Goal: Task Accomplishment & Management: Complete application form

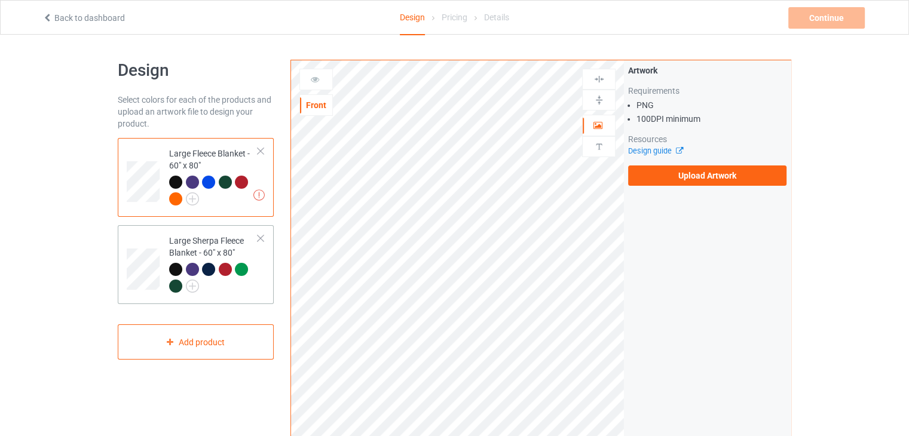
click at [164, 261] on td "Large Sherpa Fleece Blanket - 60" x 80"" at bounding box center [214, 264] width 102 height 69
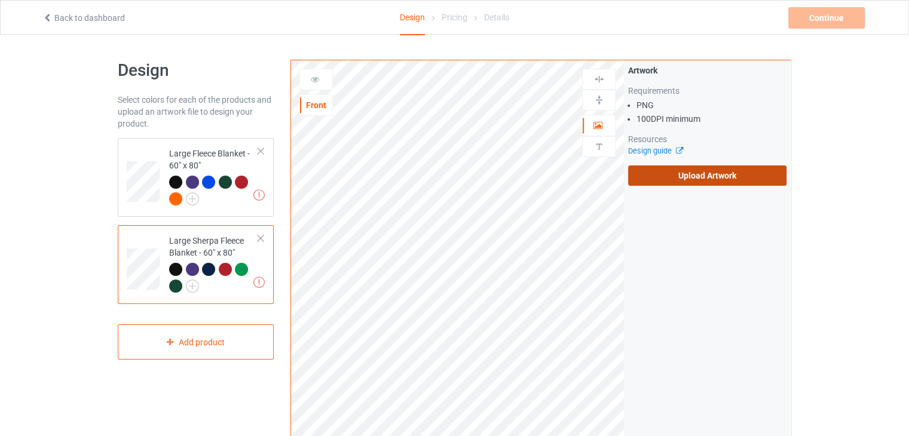
click at [647, 181] on label "Upload Artwork" at bounding box center [707, 176] width 158 height 20
click at [0, 0] on input "Upload Artwork" at bounding box center [0, 0] width 0 height 0
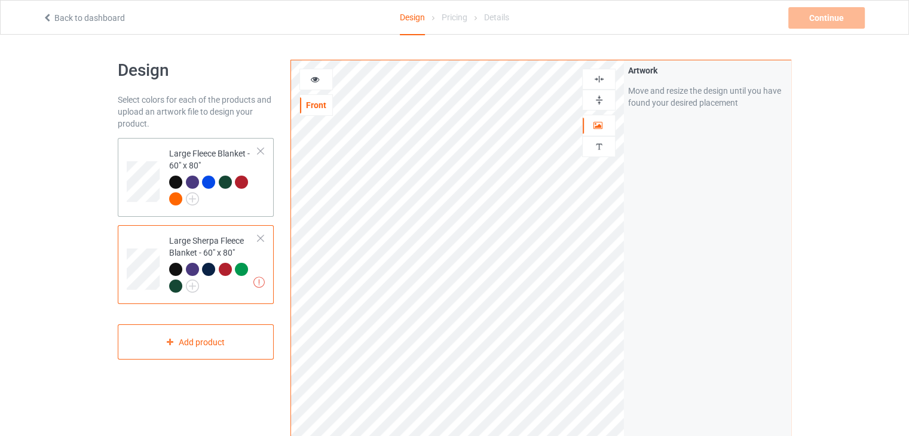
click at [174, 155] on div "Large Fleece Blanket - 60" x 80"" at bounding box center [213, 176] width 89 height 57
click at [592, 98] on div at bounding box center [599, 99] width 32 height 11
click at [594, 83] on img at bounding box center [599, 79] width 11 height 11
click at [234, 247] on div "Large Sherpa Fleece Blanket - 60" x 80"" at bounding box center [213, 263] width 89 height 57
click at [195, 163] on div "Large Fleece Blanket - 60" x 80"" at bounding box center [213, 176] width 89 height 57
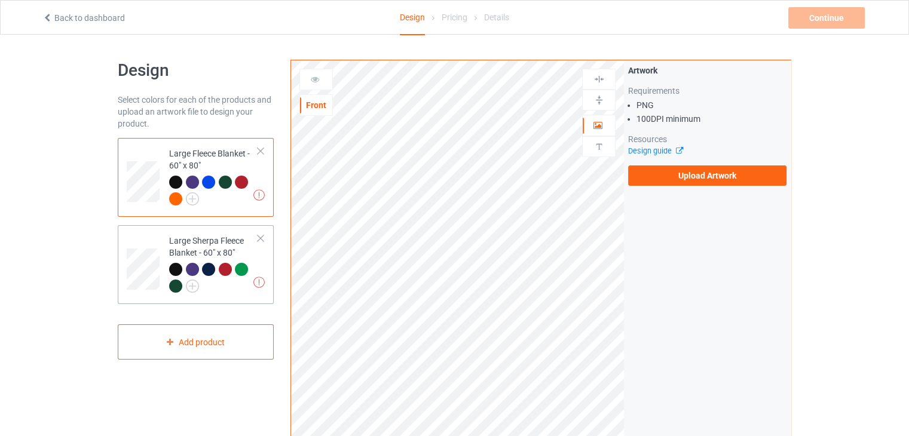
click at [204, 249] on div "Large Sherpa Fleece Blanket - 60" x 80"" at bounding box center [213, 263] width 89 height 57
click at [674, 186] on div "Artwork Requirements PNG 100 DPI minimum Resources Design guide Upload Artwork" at bounding box center [707, 125] width 167 height 130
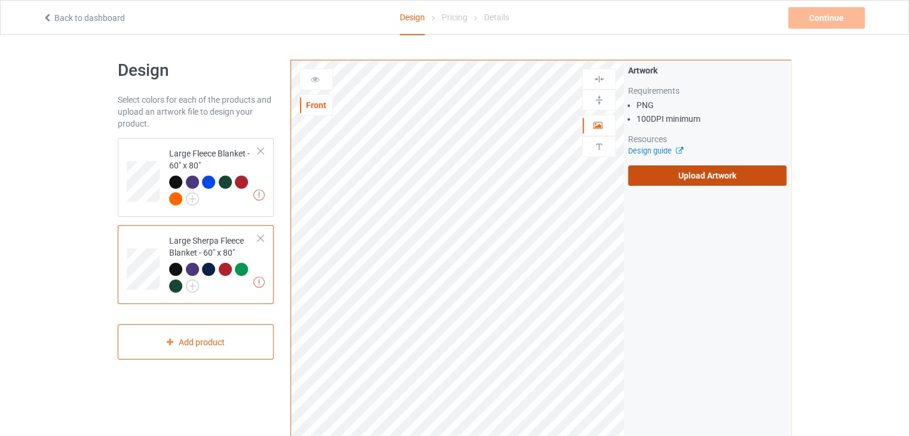
click at [674, 180] on label "Upload Artwork" at bounding box center [707, 176] width 158 height 20
click at [0, 0] on input "Upload Artwork" at bounding box center [0, 0] width 0 height 0
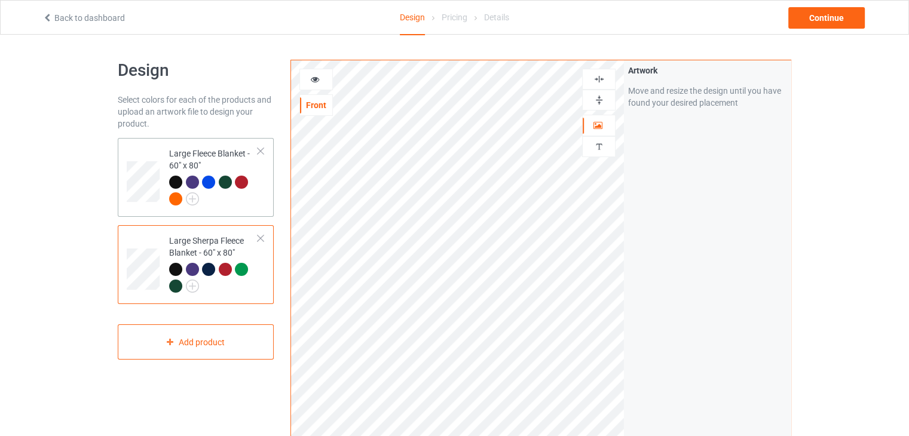
click at [200, 158] on div "Large Fleece Blanket - 60" x 80"" at bounding box center [213, 176] width 89 height 57
click at [600, 106] on div at bounding box center [598, 100] width 33 height 21
click at [589, 81] on div at bounding box center [599, 79] width 32 height 11
click at [156, 237] on td at bounding box center [145, 264] width 36 height 69
click at [598, 102] on img at bounding box center [599, 99] width 11 height 11
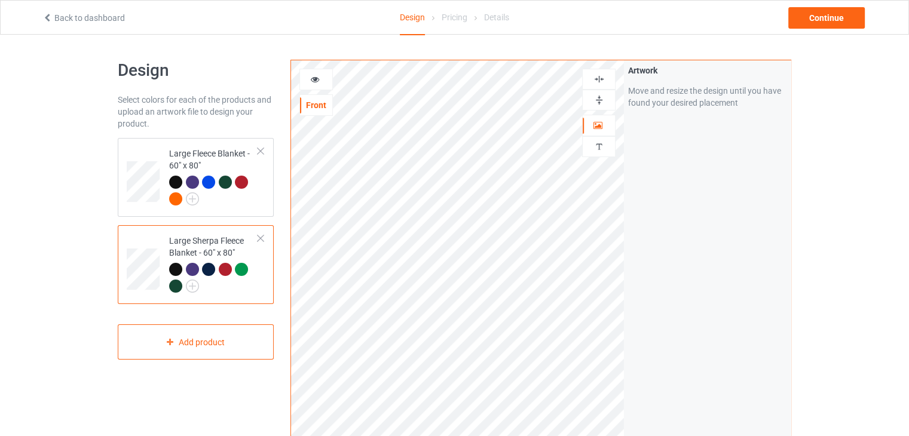
click at [593, 87] on div at bounding box center [598, 79] width 33 height 21
click at [797, 24] on div "Continue" at bounding box center [827, 18] width 77 height 22
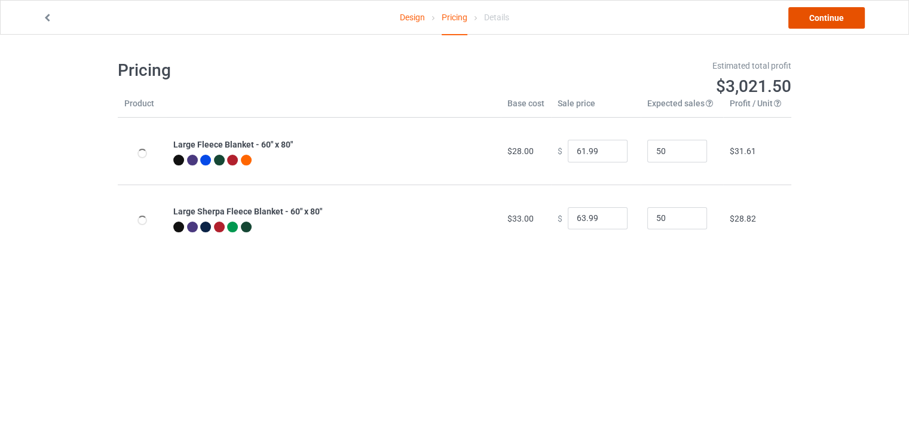
click at [844, 7] on link "Continue" at bounding box center [827, 18] width 77 height 22
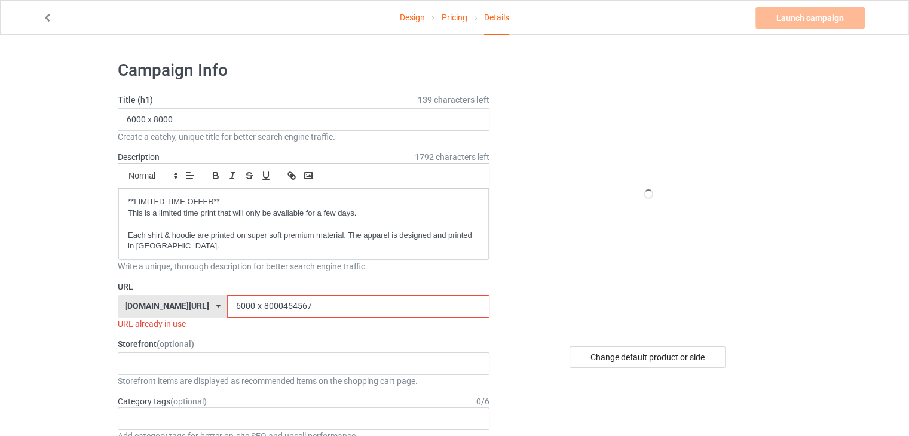
click at [301, 304] on input "6000-x-8000454567" at bounding box center [358, 306] width 262 height 23
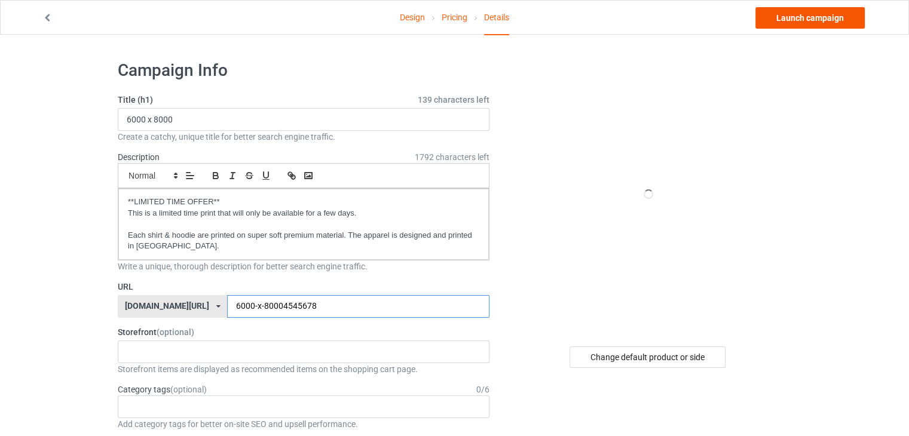
type input "6000-x-80004545678"
click at [811, 17] on link "Launch campaign" at bounding box center [810, 18] width 109 height 22
